Goal: Task Accomplishment & Management: Use online tool/utility

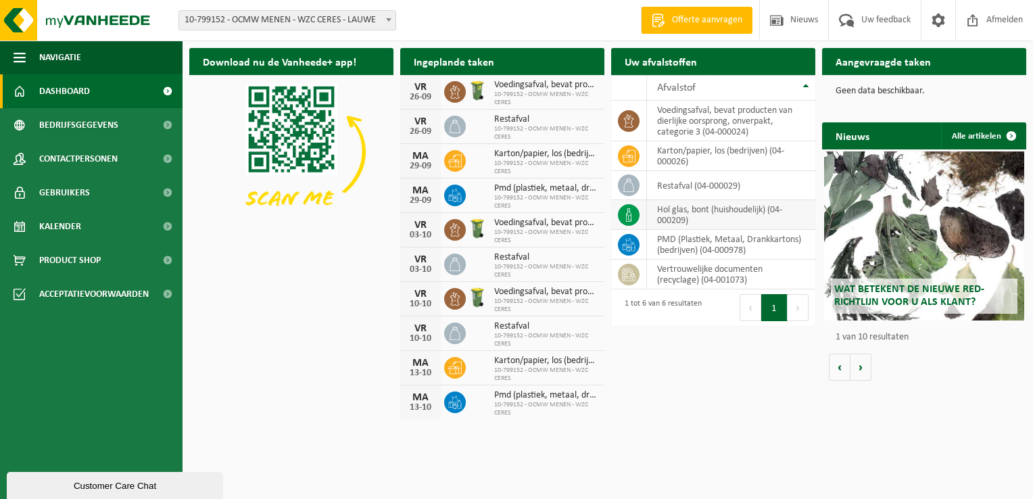
click at [697, 212] on td "hol glas, bont (huishoudelijk) (04-000209)" at bounding box center [731, 215] width 168 height 30
click at [109, 255] on link "Product Shop" at bounding box center [91, 260] width 182 height 34
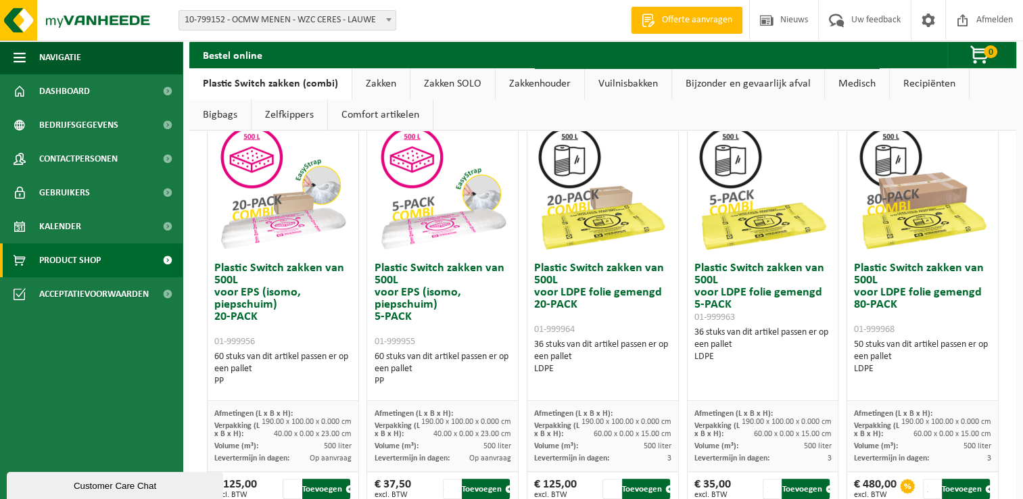
scroll to position [676, 0]
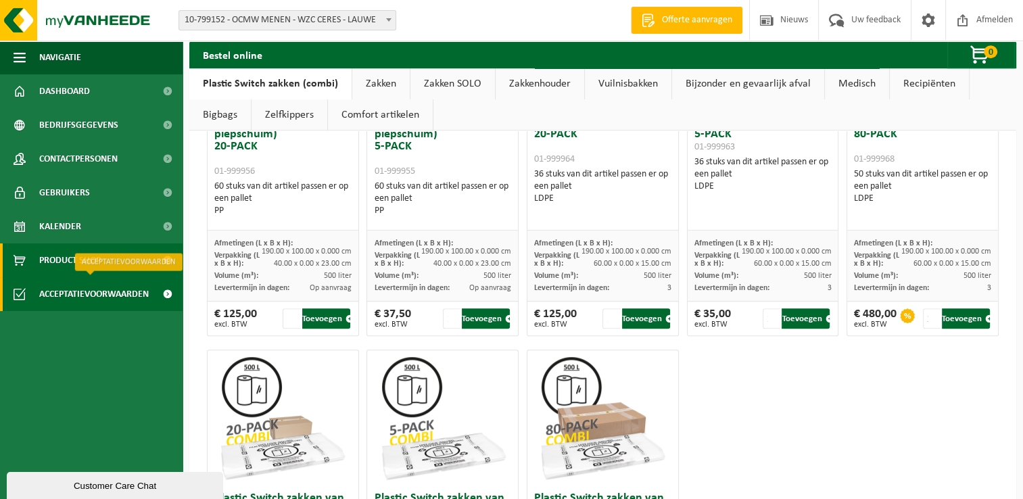
click at [57, 293] on span "Acceptatievoorwaarden" at bounding box center [93, 294] width 109 height 34
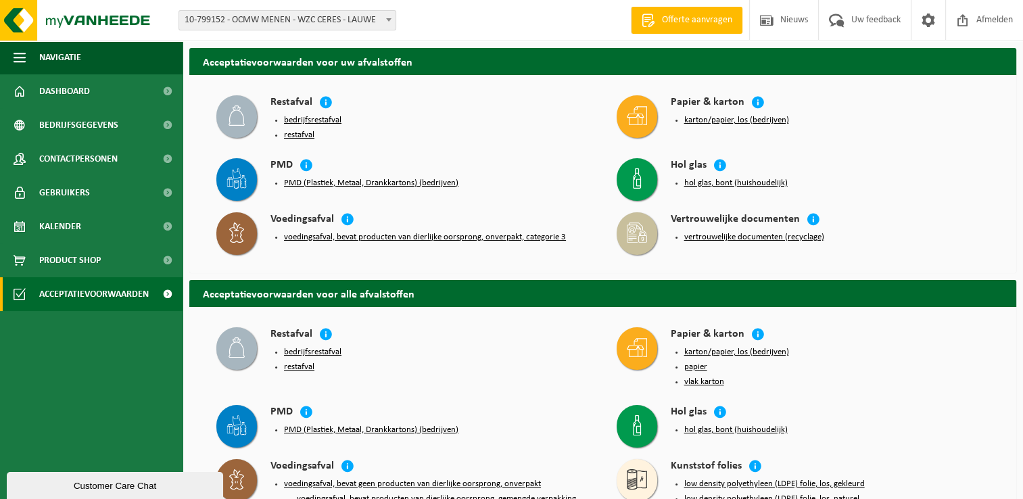
click at [706, 182] on button "hol glas, bont (huishoudelijk)" at bounding box center [735, 183] width 103 height 11
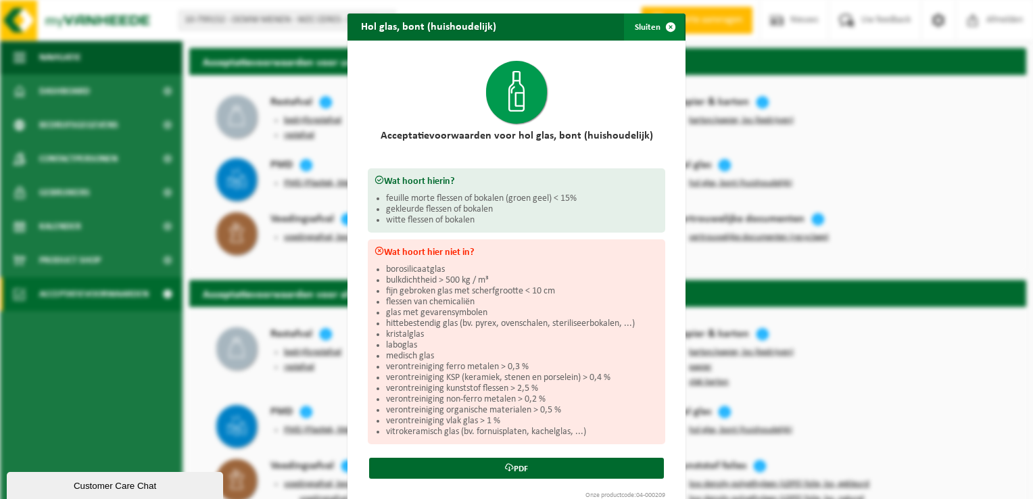
click at [668, 26] on span "button" at bounding box center [670, 27] width 27 height 27
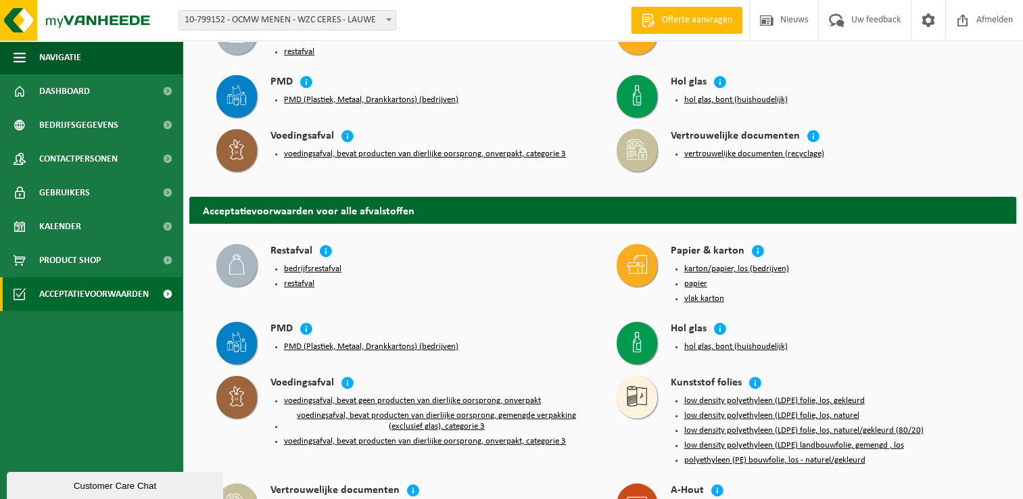
scroll to position [338, 0]
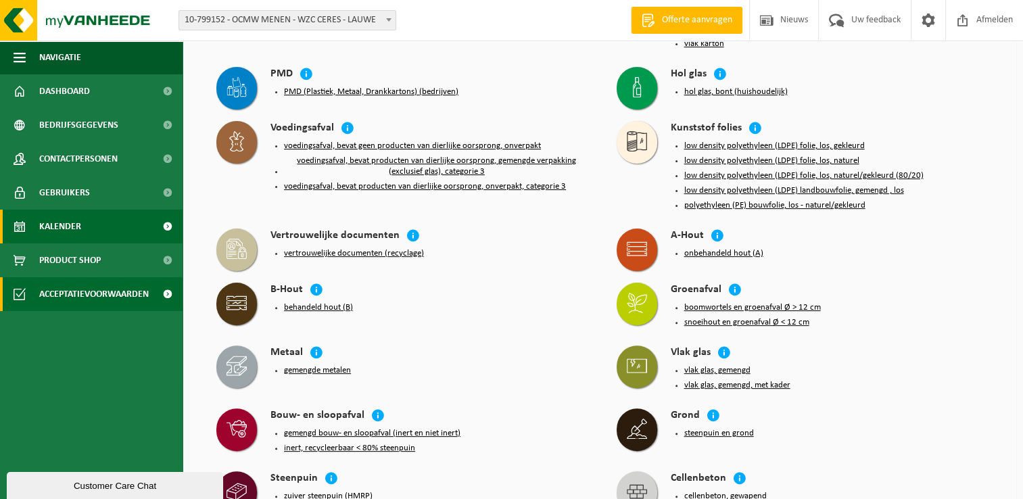
click at [85, 222] on link "Kalender" at bounding box center [91, 227] width 182 height 34
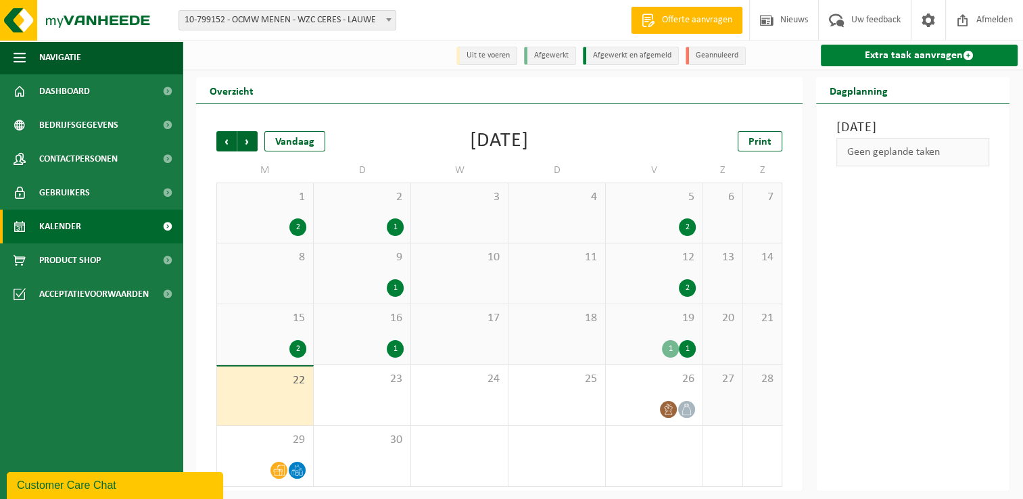
click at [906, 56] on link "Extra taak aanvragen" at bounding box center [918, 56] width 197 height 22
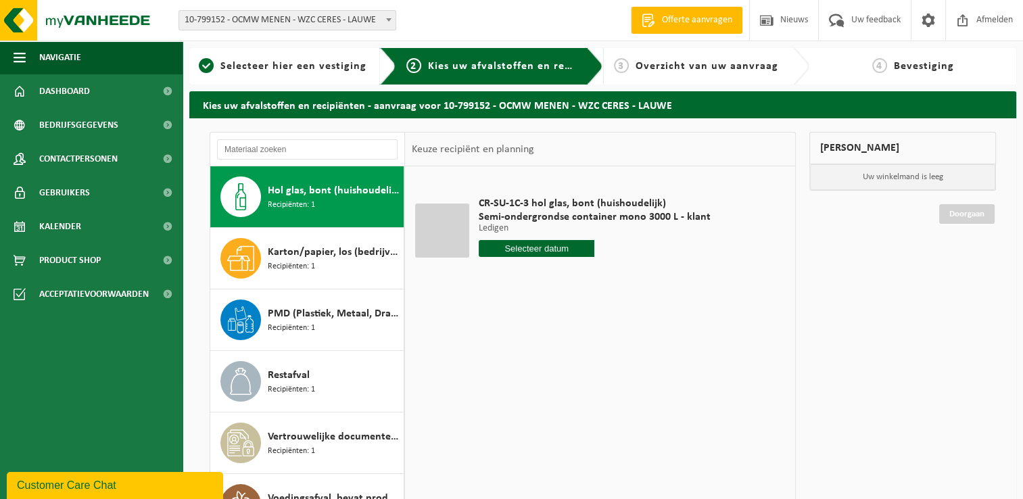
click at [548, 248] on input "text" at bounding box center [536, 248] width 116 height 17
click at [485, 412] on div "29" at bounding box center [491, 412] width 24 height 22
type input "Van 2025-09-29"
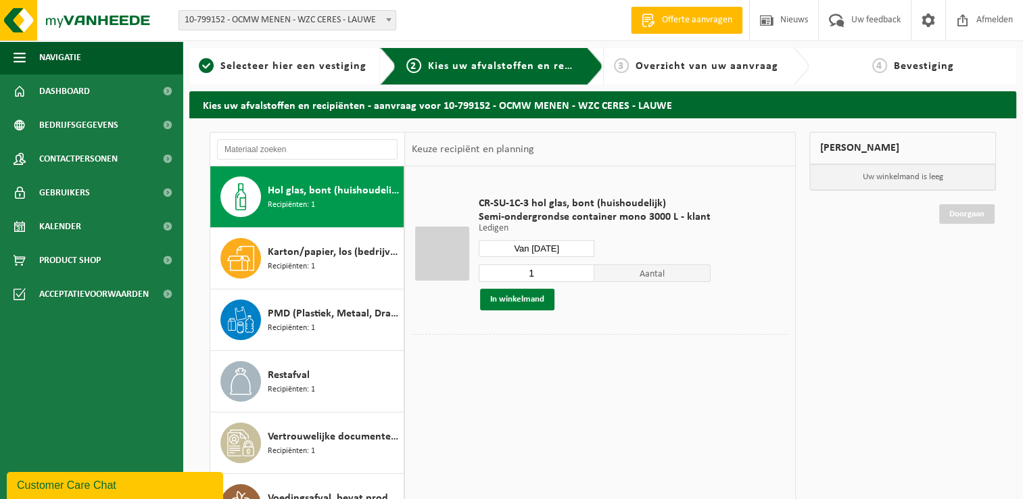
click at [518, 297] on button "In winkelmand" at bounding box center [517, 300] width 74 height 22
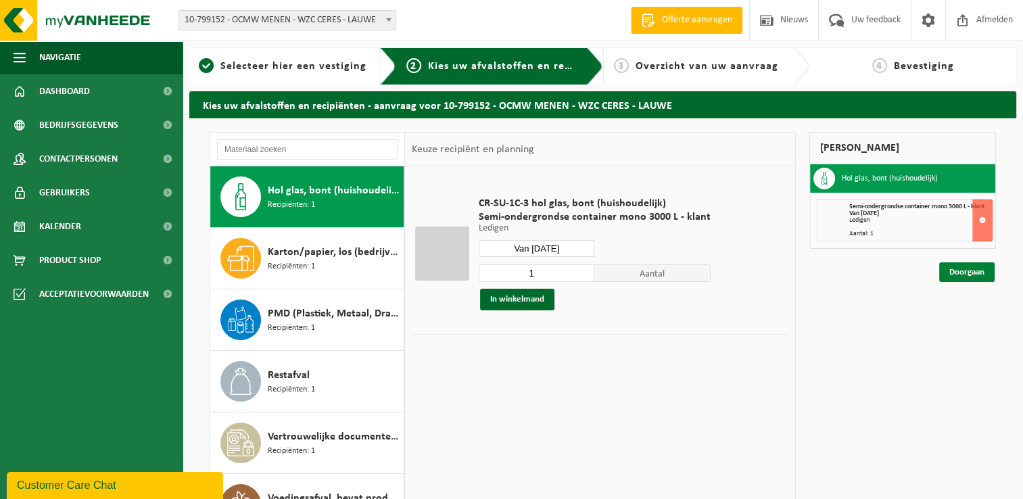
click at [963, 270] on link "Doorgaan" at bounding box center [966, 272] width 55 height 20
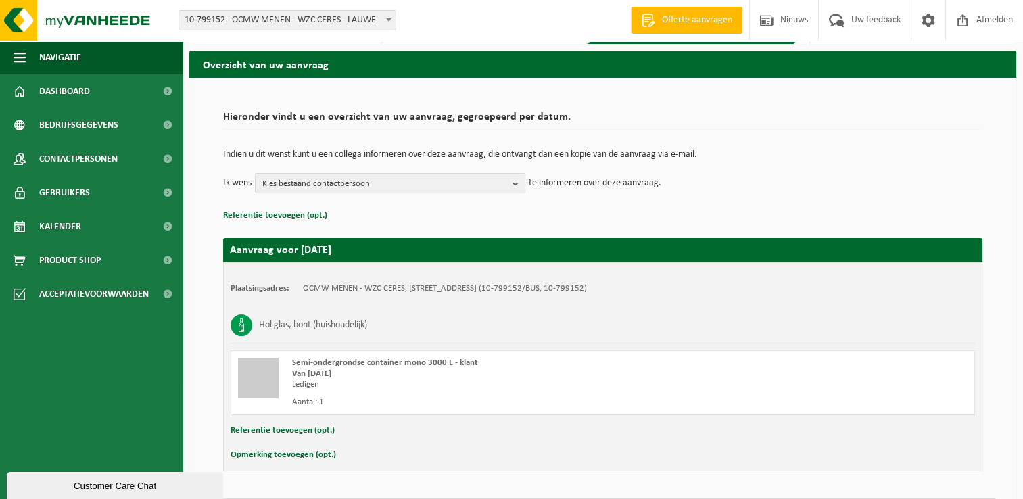
scroll to position [80, 0]
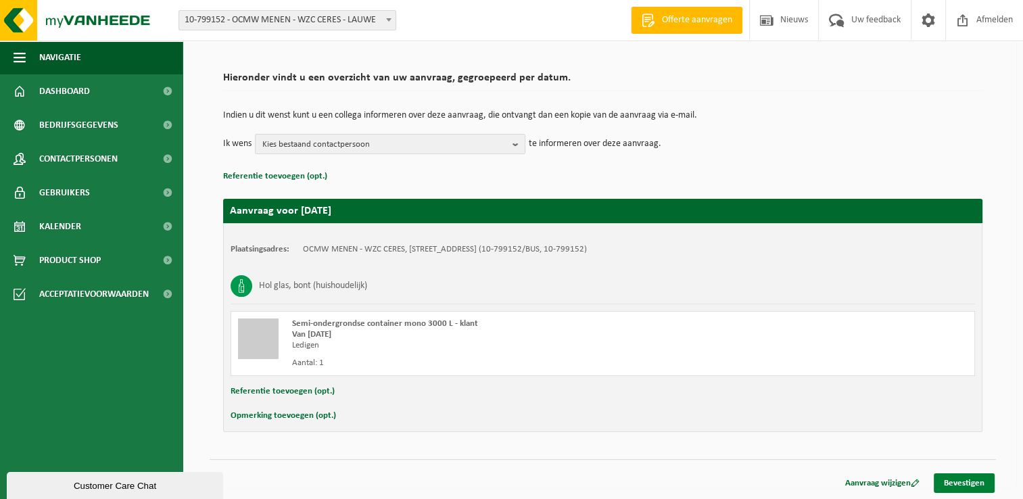
click at [961, 477] on link "Bevestigen" at bounding box center [963, 483] width 61 height 20
